Goal: Task Accomplishment & Management: Use online tool/utility

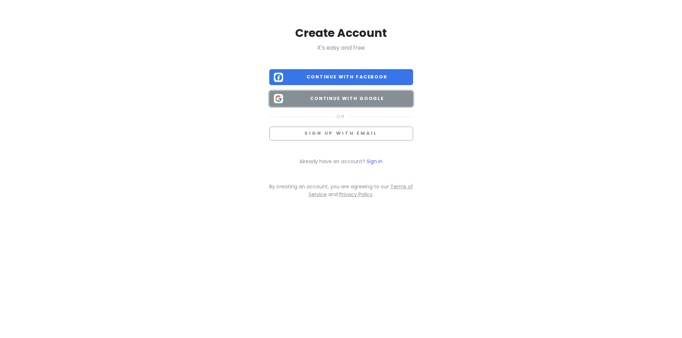
click at [380, 100] on span "Continue with Google" at bounding box center [347, 98] width 122 height 7
click at [324, 100] on span "Continue with Google" at bounding box center [347, 98] width 122 height 7
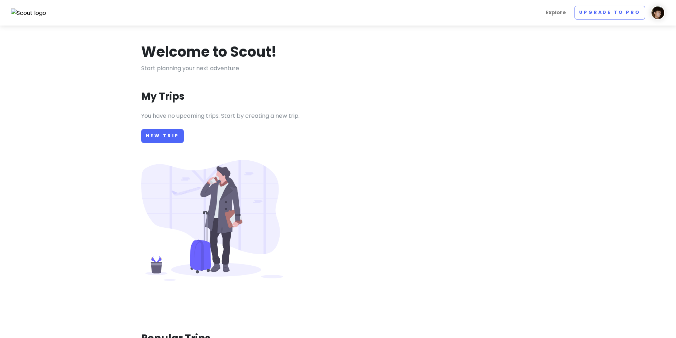
click at [459, 139] on div "You have no upcoming trips. Start by creating a new trip. New Trip" at bounding box center [338, 213] width 405 height 204
click at [176, 137] on link "New Trip" at bounding box center [162, 136] width 43 height 14
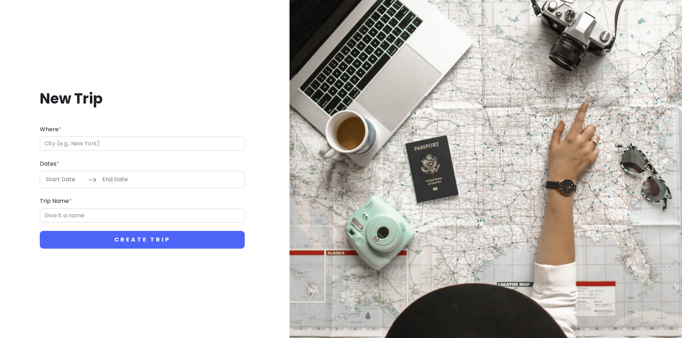
click at [80, 146] on input "Where *" at bounding box center [142, 144] width 205 height 14
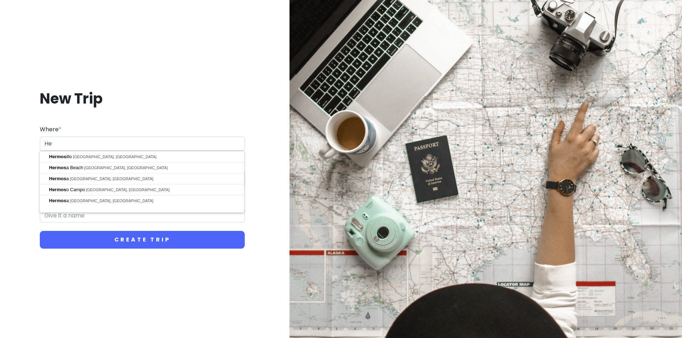
type input "H"
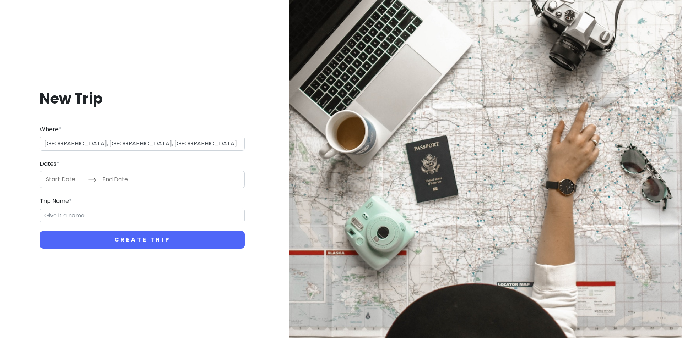
type input "[GEOGRAPHIC_DATA], [GEOGRAPHIC_DATA], [GEOGRAPHIC_DATA]"
type input "Hongkou District Trip"
drag, startPoint x: 118, startPoint y: 145, endPoint x: 75, endPoint y: 145, distance: 42.6
click at [75, 145] on input "[GEOGRAPHIC_DATA], [GEOGRAPHIC_DATA], [GEOGRAPHIC_DATA]" at bounding box center [142, 144] width 205 height 14
drag, startPoint x: 154, startPoint y: 144, endPoint x: 95, endPoint y: 143, distance: 58.9
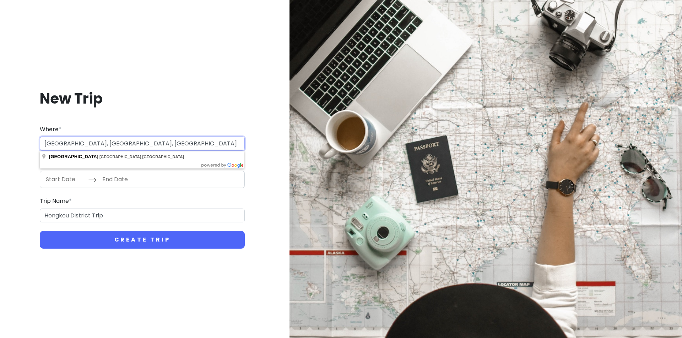
click at [0, 142] on div "New Trip Where * [GEOGRAPHIC_DATA], [GEOGRAPHIC_DATA], [GEOGRAPHIC_DATA] Dates …" at bounding box center [341, 169] width 682 height 338
click at [40, 231] on button "Create Trip" at bounding box center [142, 240] width 205 height 18
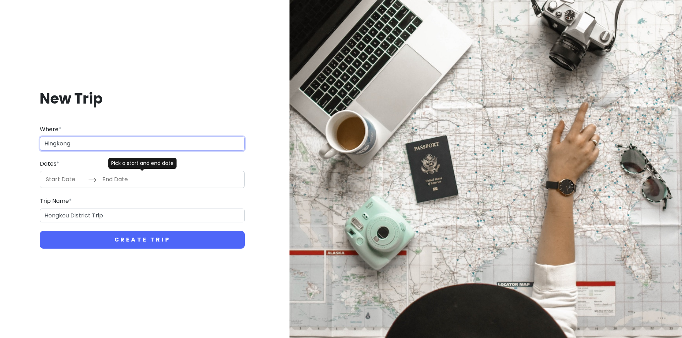
type input "[GEOGRAPHIC_DATA]"
click at [64, 178] on input "Start Date" at bounding box center [65, 179] width 46 height 16
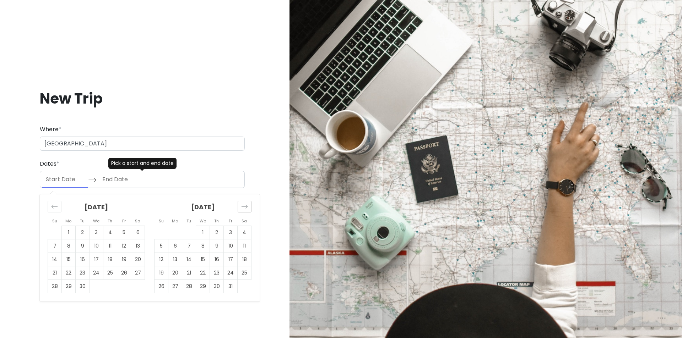
click at [246, 204] on icon "Move forward to switch to the next month." at bounding box center [244, 206] width 7 height 7
drag, startPoint x: 202, startPoint y: 233, endPoint x: 203, endPoint y: 241, distance: 8.2
click at [202, 233] on td "3" at bounding box center [203, 232] width 14 height 13
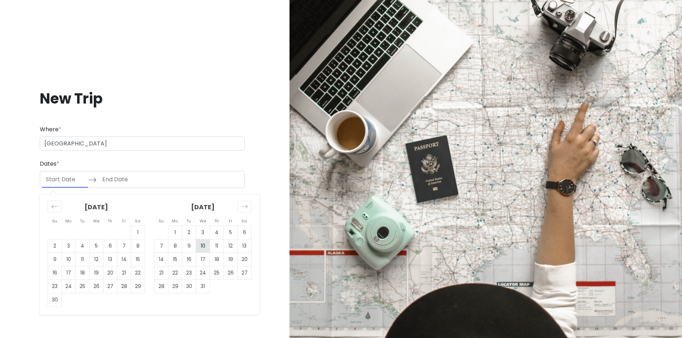
type input "12/03/2025"
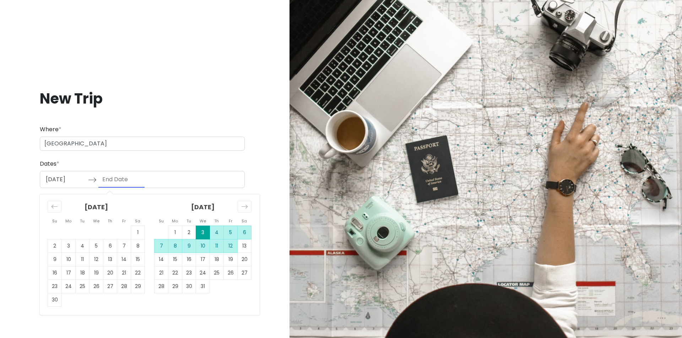
click at [232, 247] on td "12" at bounding box center [231, 246] width 14 height 13
type input "12/12/2025"
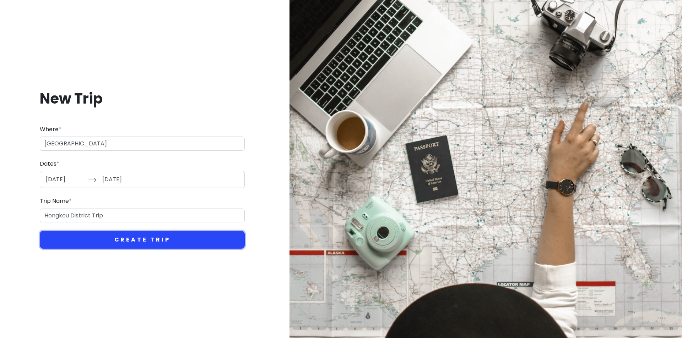
click at [137, 238] on button "Create Trip" at bounding box center [142, 240] width 205 height 18
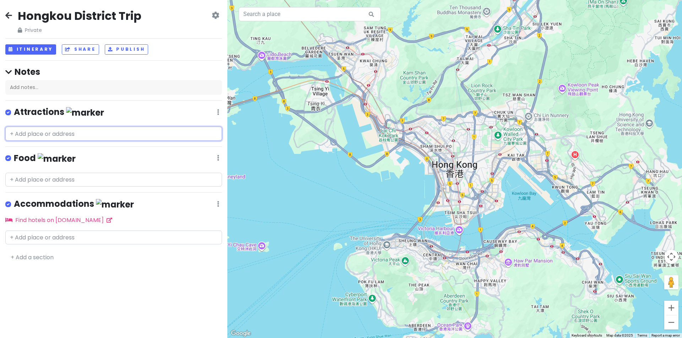
click at [64, 133] on input "text" at bounding box center [113, 134] width 217 height 14
click at [9, 134] on input "text" at bounding box center [113, 134] width 217 height 14
click at [84, 150] on div "Hongkou District Trip Private Change Dates Make a Copy Delete Trip Go Pro ⚡️ Gi…" at bounding box center [113, 169] width 227 height 338
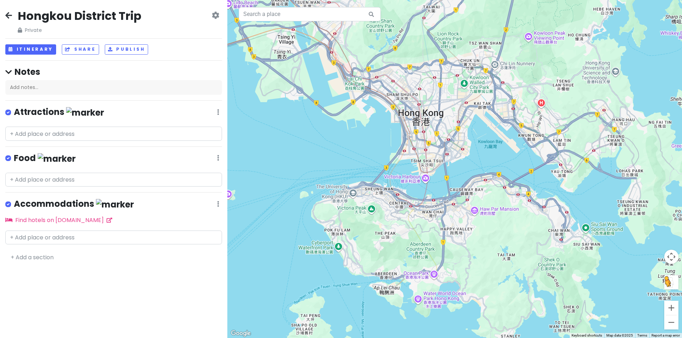
click at [667, 284] on button "Drag Pegman onto the map to open Street View" at bounding box center [671, 282] width 14 height 14
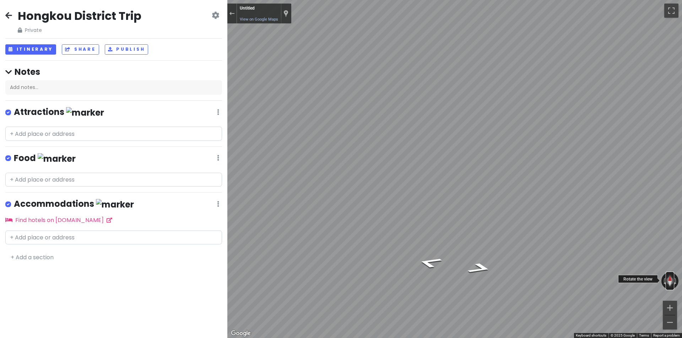
click at [671, 283] on button "Reset the view" at bounding box center [669, 281] width 7 height 17
click at [673, 282] on button "Rotate clockwise" at bounding box center [675, 281] width 5 height 17
click at [233, 18] on button "Exit the Street View" at bounding box center [231, 14] width 9 height 10
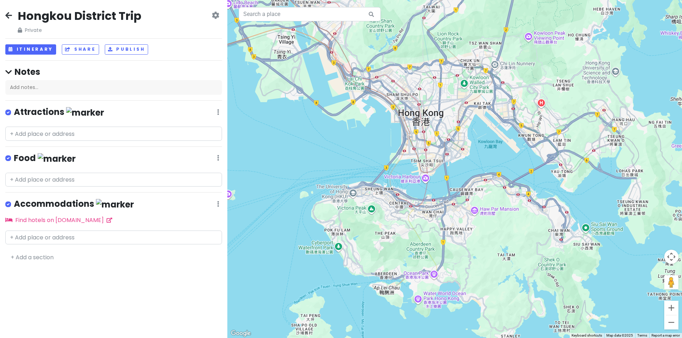
click at [9, 73] on icon at bounding box center [8, 72] width 6 height 7
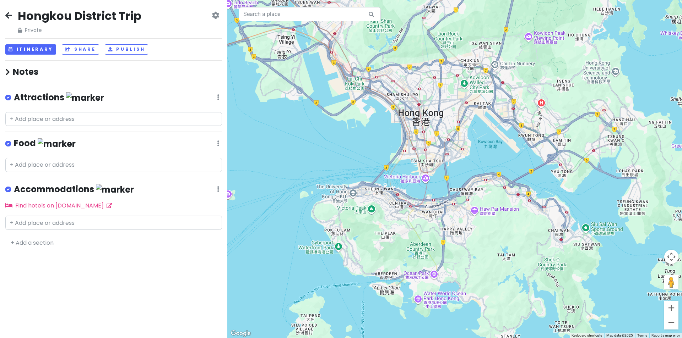
click at [13, 72] on h4 "Notes" at bounding box center [113, 71] width 217 height 11
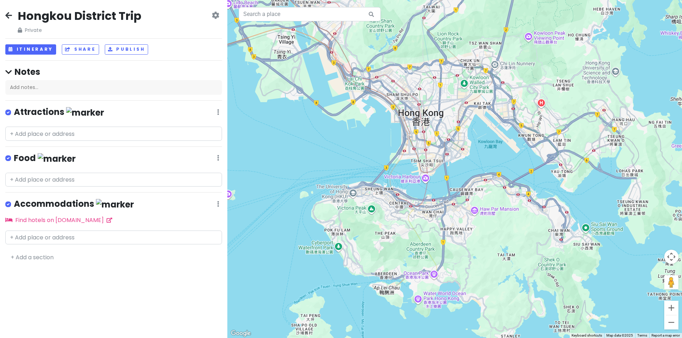
click at [118, 267] on div "Hongkou District Trip Private Change Dates Make a Copy Delete Trip Go Pro ⚡️ Gi…" at bounding box center [113, 169] width 227 height 338
click at [42, 250] on div "Hongkou District Trip Private Change Dates Make a Copy Delete Trip Go Pro ⚡️ Gi…" at bounding box center [113, 169] width 227 height 338
click at [47, 256] on link "+ Add a section" at bounding box center [32, 257] width 43 height 8
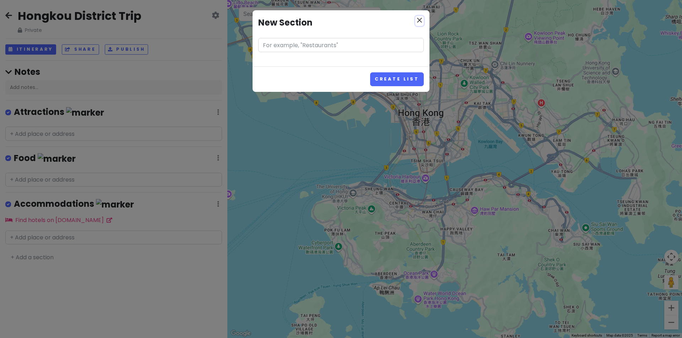
click at [421, 17] on icon "close" at bounding box center [419, 20] width 9 height 9
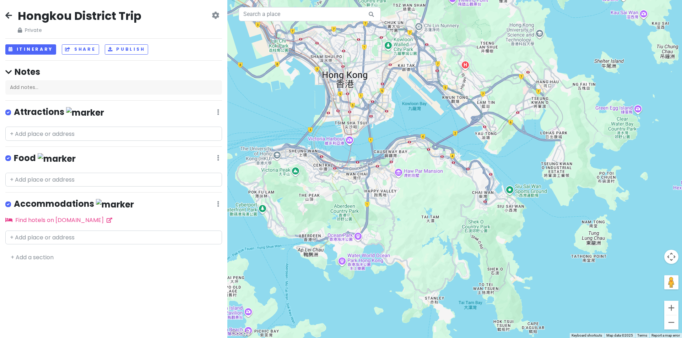
drag, startPoint x: 536, startPoint y: 149, endPoint x: 445, endPoint y: 117, distance: 97.2
click at [486, 117] on div "Loading..." at bounding box center [454, 169] width 454 height 338
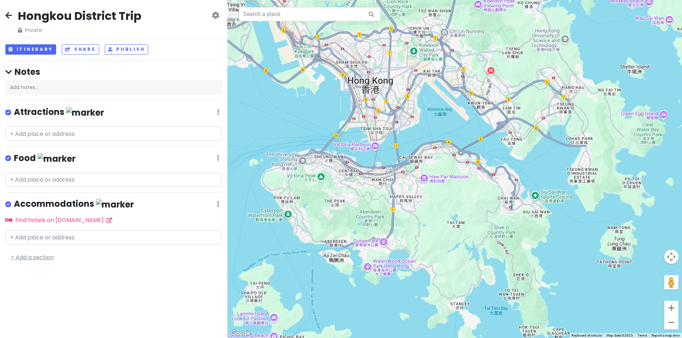
click at [51, 258] on link "+ Add a section" at bounding box center [32, 257] width 43 height 8
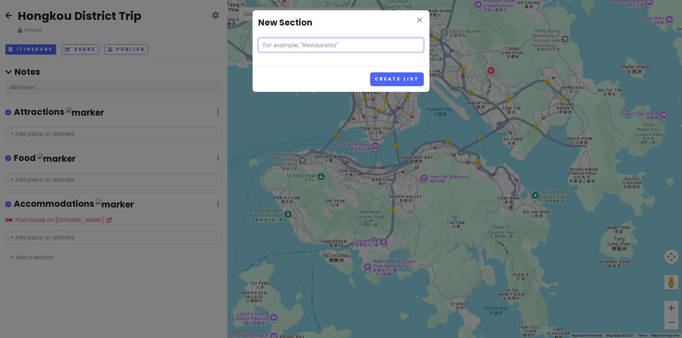
click at [318, 49] on input "text" at bounding box center [340, 45] width 165 height 14
type input "A"
type input "Tourist spot"
click at [370, 72] on button "Create List" at bounding box center [397, 79] width 54 height 14
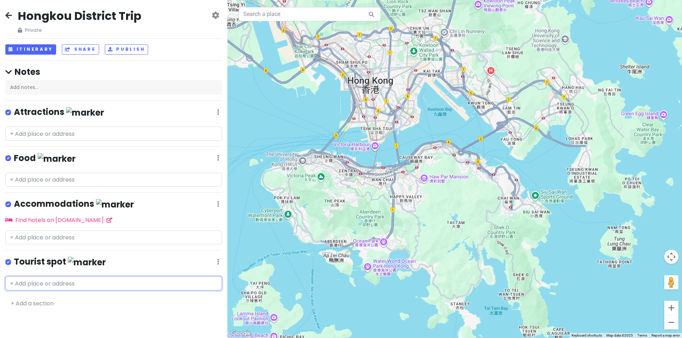
click at [71, 284] on input "text" at bounding box center [113, 284] width 217 height 14
drag, startPoint x: 120, startPoint y: 265, endPoint x: 404, endPoint y: 285, distance: 285.1
click at [120, 265] on div "Tourist spot Edit Reorder Delete List" at bounding box center [113, 263] width 217 height 15
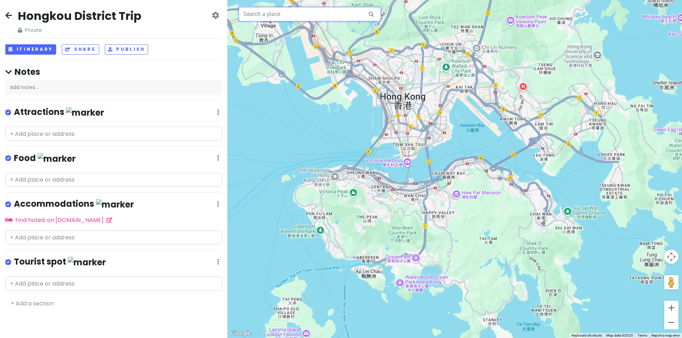
click at [311, 17] on input "text" at bounding box center [310, 14] width 142 height 14
click at [218, 15] on icon at bounding box center [215, 15] width 7 height 6
click at [0, 13] on div "Hongkou District Trip Private Change Dates Make a Copy Delete Trip Go Pro ⚡️ Gi…" at bounding box center [113, 169] width 227 height 338
click at [1, 13] on div "Hongkou District Trip Private Change Dates Make a Copy Delete Trip Go Pro ⚡️ Gi…" at bounding box center [113, 169] width 227 height 338
click at [36, 52] on button "Itinerary" at bounding box center [30, 49] width 51 height 10
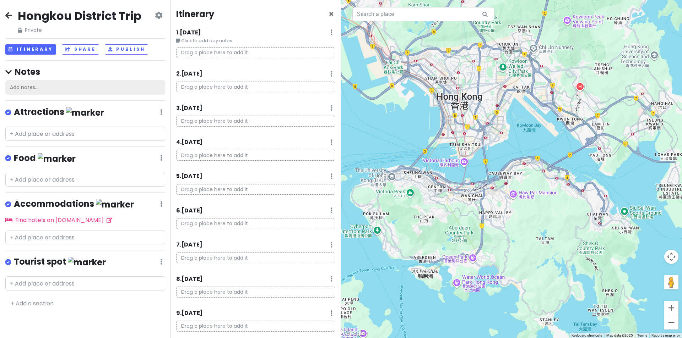
click at [135, 90] on div "Add notes..." at bounding box center [85, 87] width 160 height 15
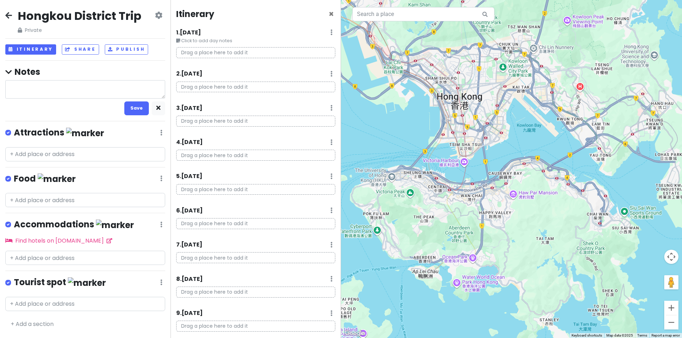
click at [11, 18] on icon at bounding box center [8, 15] width 7 height 6
